Goal: Information Seeking & Learning: Learn about a topic

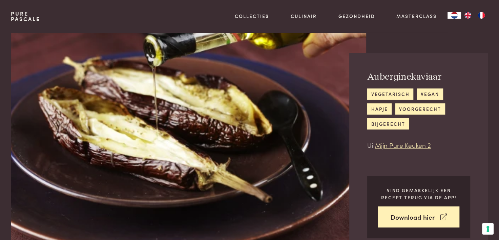
click at [23, 163] on img at bounding box center [189, 139] width 356 height 213
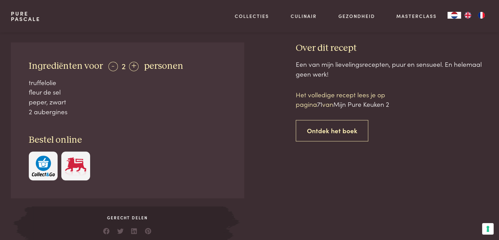
scroll to position [237, 0]
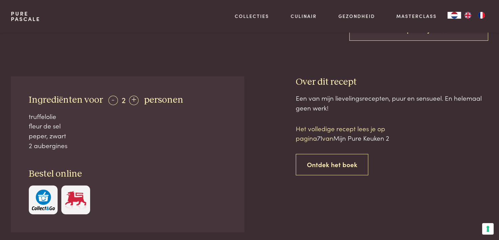
click at [31, 15] on link "Pure Pascale" at bounding box center [26, 16] width 30 height 11
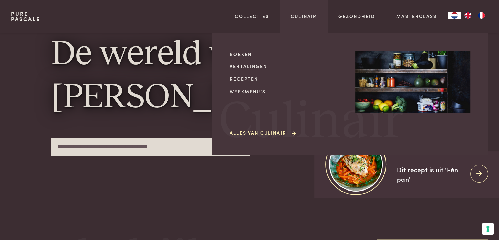
scroll to position [34, 0]
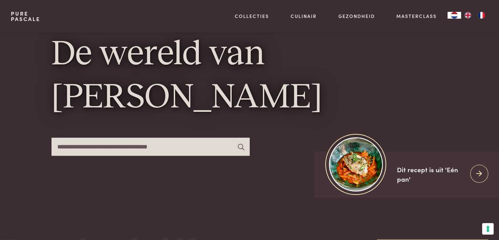
click at [28, 15] on link "Pure Pascale" at bounding box center [26, 16] width 30 height 11
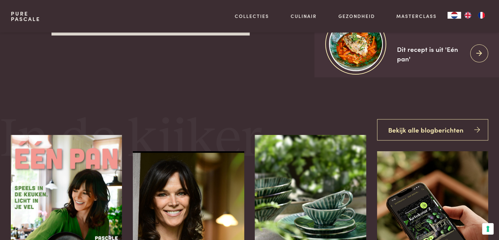
scroll to position [136, 0]
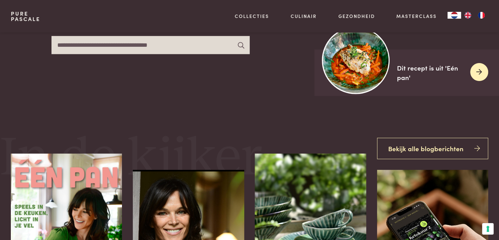
click at [354, 69] on img at bounding box center [355, 59] width 67 height 67
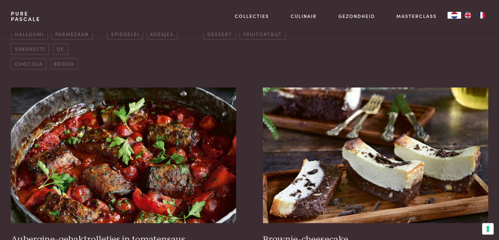
scroll to position [271, 0]
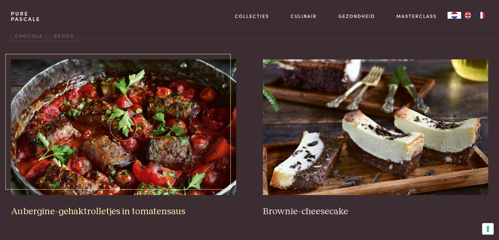
click at [170, 116] on img at bounding box center [124, 127] width 226 height 136
